Goal: Information Seeking & Learning: Learn about a topic

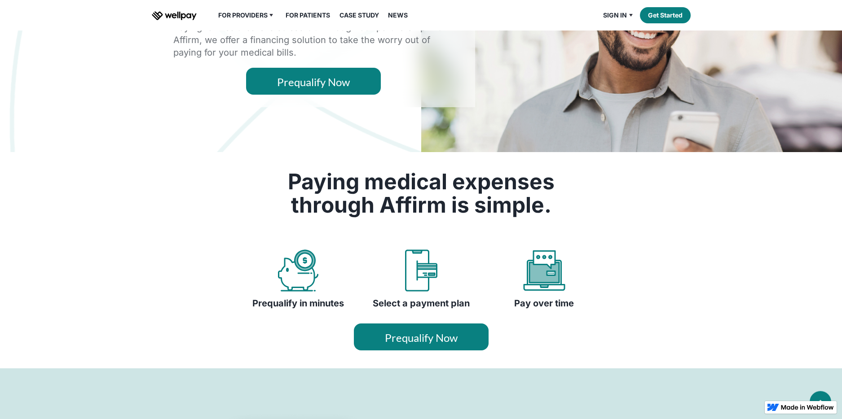
scroll to position [150, 0]
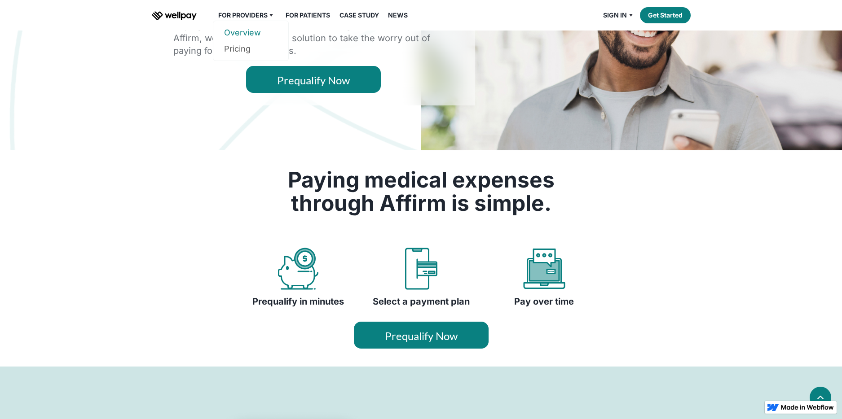
click at [252, 28] on link "Overview" at bounding box center [250, 33] width 53 height 16
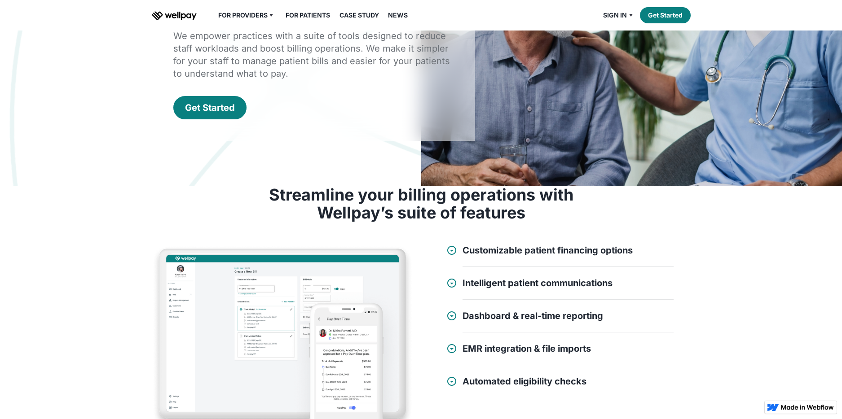
scroll to position [139, 0]
click at [481, 245] on h4 "Customizable patient financing options" at bounding box center [547, 250] width 170 height 11
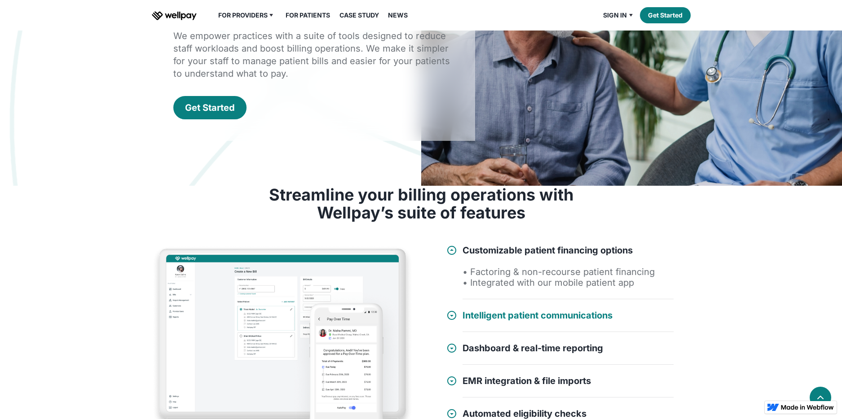
scroll to position [297, 0]
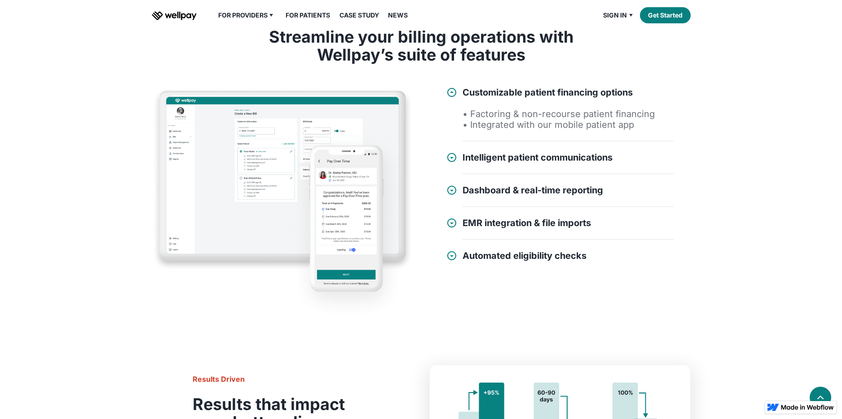
click at [453, 222] on div at bounding box center [451, 223] width 11 height 11
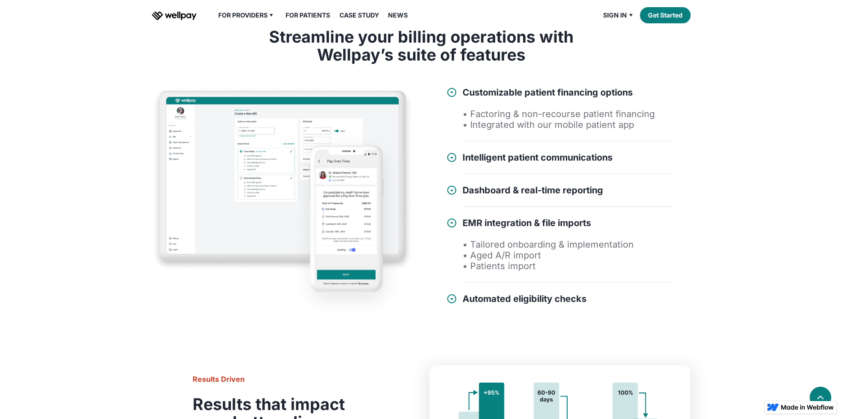
click at [453, 222] on div at bounding box center [451, 223] width 11 height 11
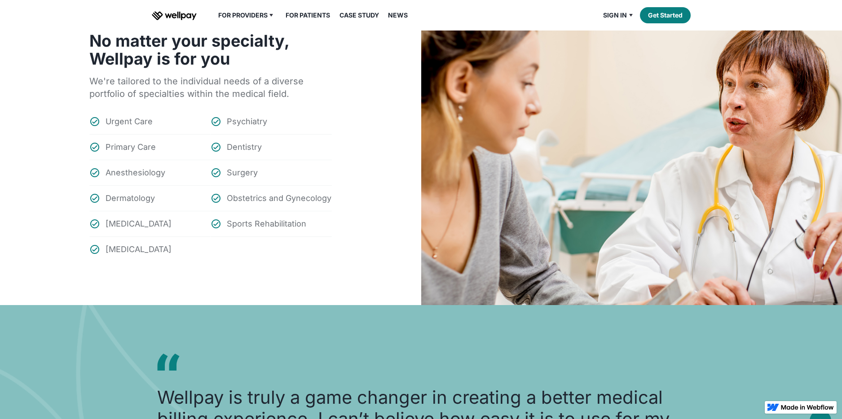
scroll to position [792, 0]
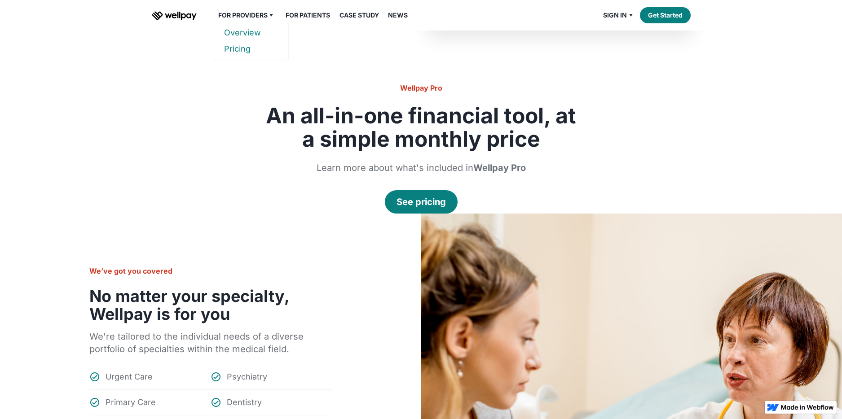
click at [233, 48] on link "Pricing" at bounding box center [250, 49] width 53 height 16
